Goal: Register for event/course

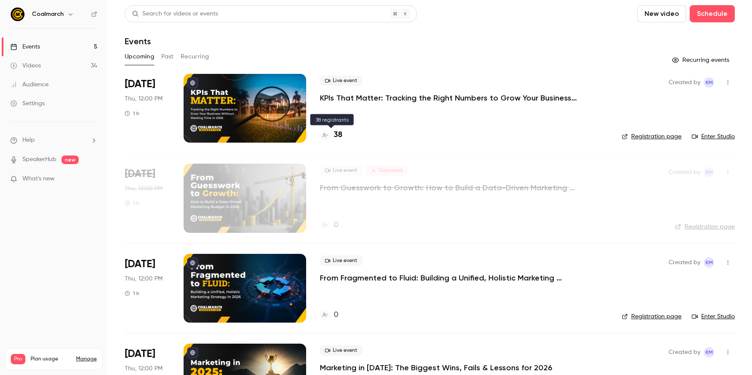
click at [336, 135] on h4 "38" at bounding box center [338, 135] width 9 height 12
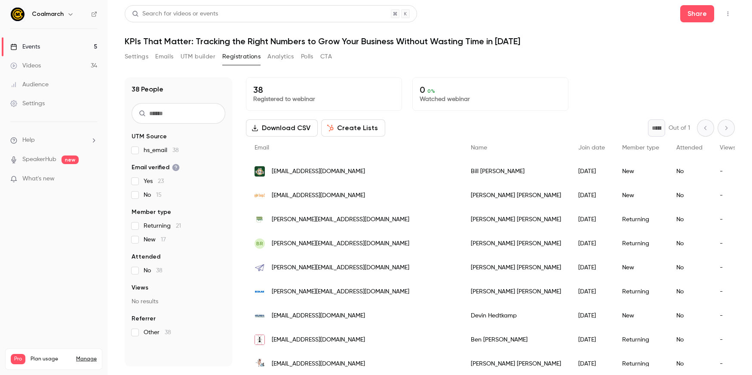
click at [47, 51] on link "Events 5" at bounding box center [53, 46] width 107 height 19
